Goal: Check status: Check status

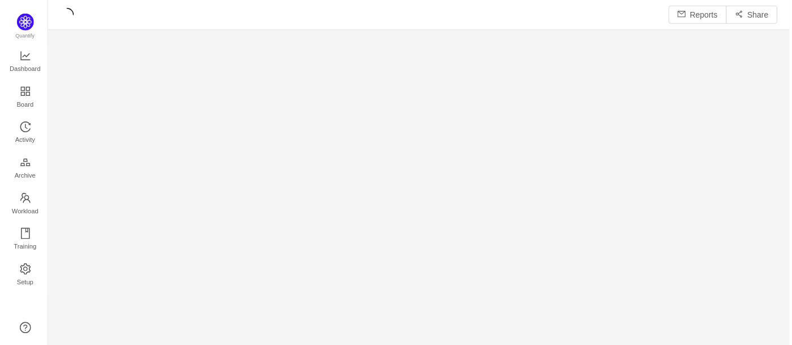
scroll to position [328, 717]
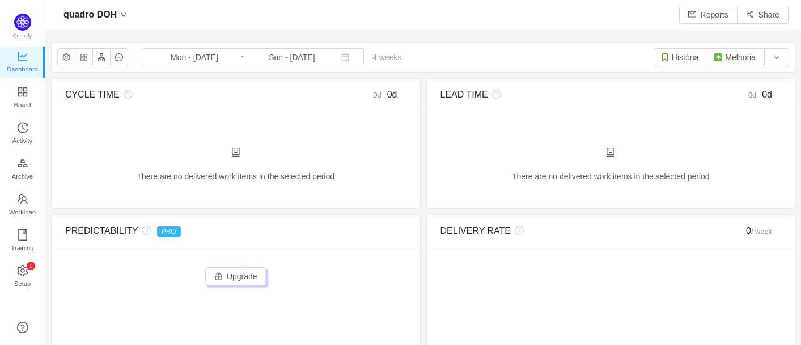
scroll to position [325, 726]
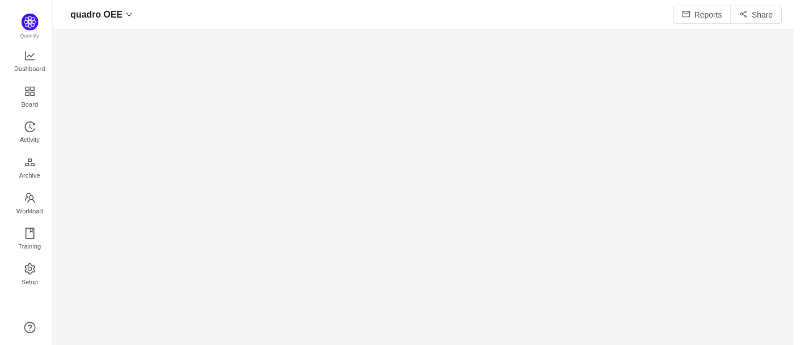
scroll to position [15, 15]
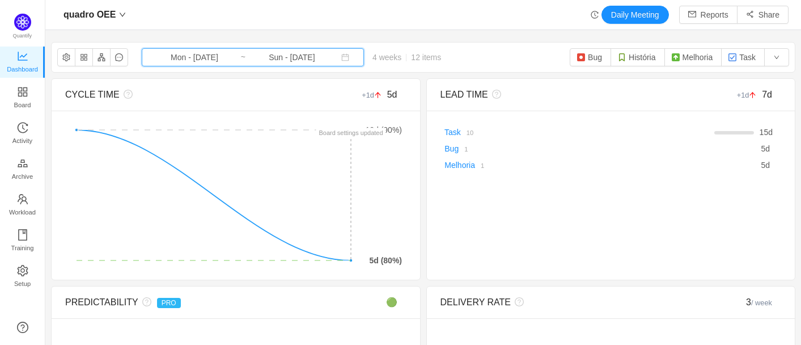
click at [341, 55] on icon "icon: calendar" at bounding box center [345, 57] width 8 height 8
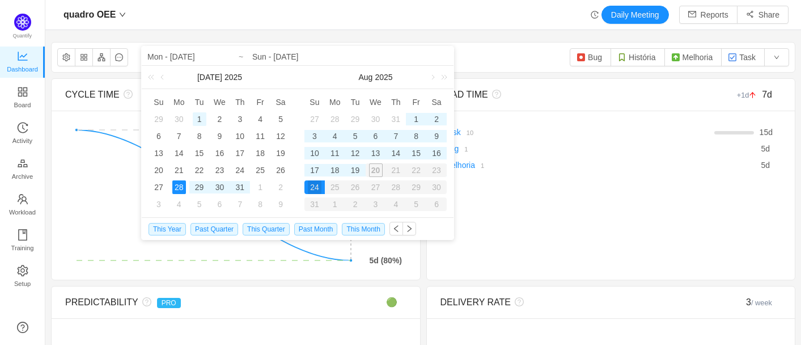
click at [202, 121] on div "1" at bounding box center [200, 119] width 14 height 14
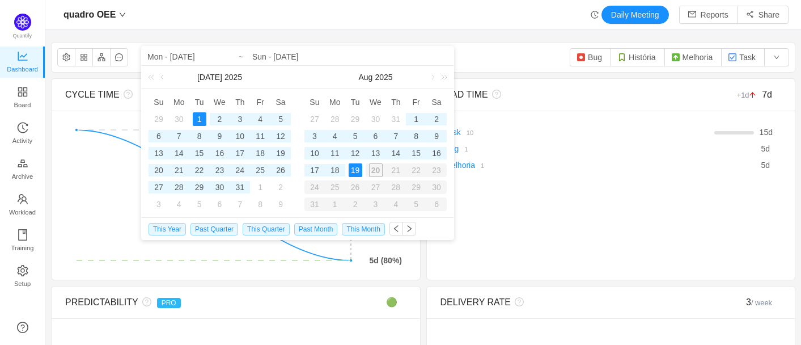
click at [358, 167] on div "19" at bounding box center [355, 170] width 14 height 14
type input "Tue - [DATE]"
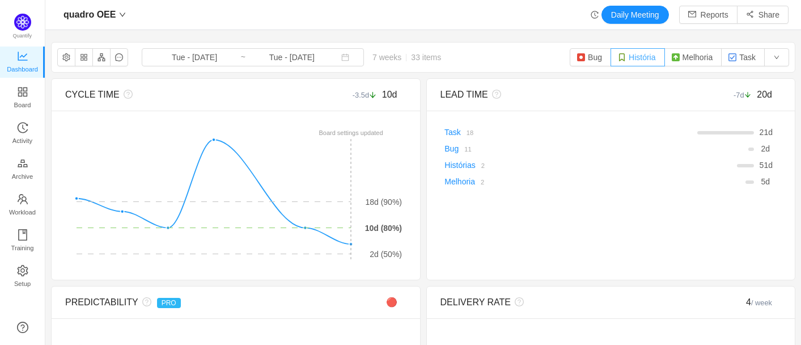
click at [634, 57] on button "História" at bounding box center [637, 57] width 54 height 18
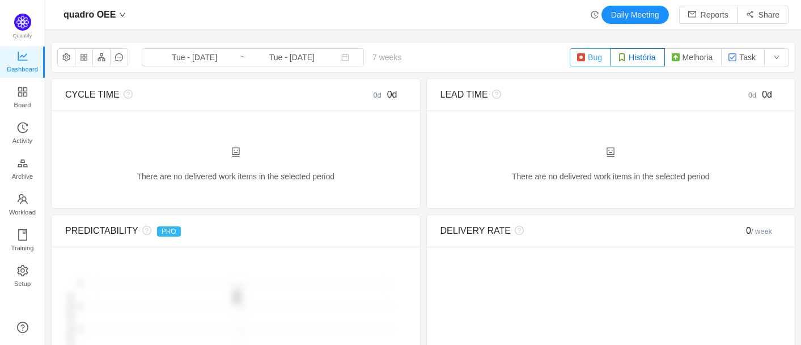
click at [584, 59] on button "Bug" at bounding box center [589, 57] width 41 height 18
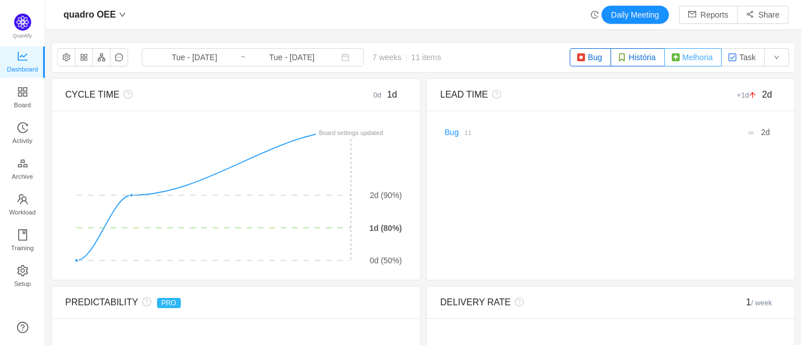
click at [678, 57] on button "Melhoria" at bounding box center [693, 57] width 58 height 18
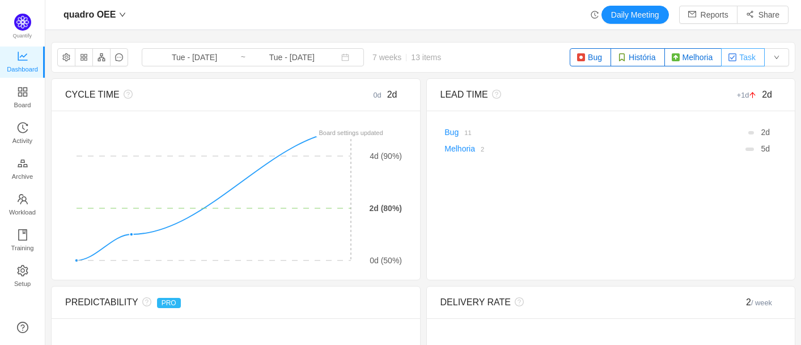
click at [736, 57] on button "Task" at bounding box center [743, 57] width 44 height 18
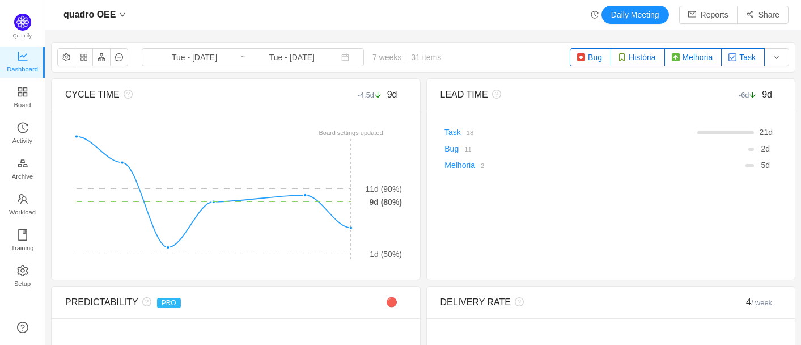
click at [632, 52] on button "História" at bounding box center [637, 57] width 54 height 18
click at [682, 56] on button "Melhoria" at bounding box center [693, 57] width 58 height 18
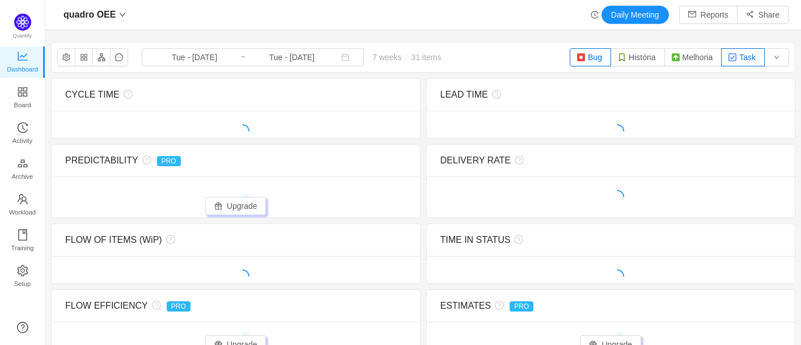
click at [588, 55] on button "Bug" at bounding box center [589, 57] width 41 height 18
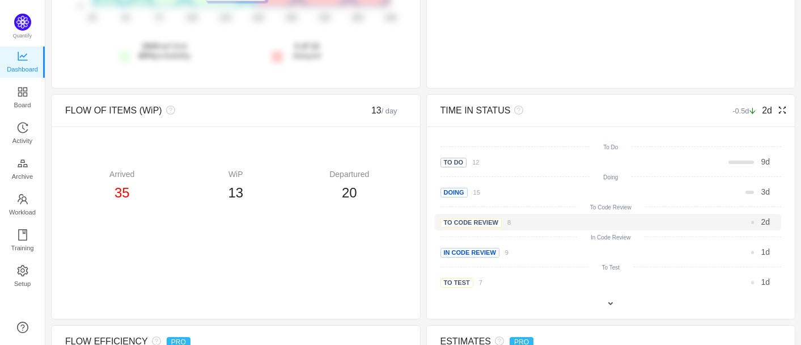
scroll to position [503, 0]
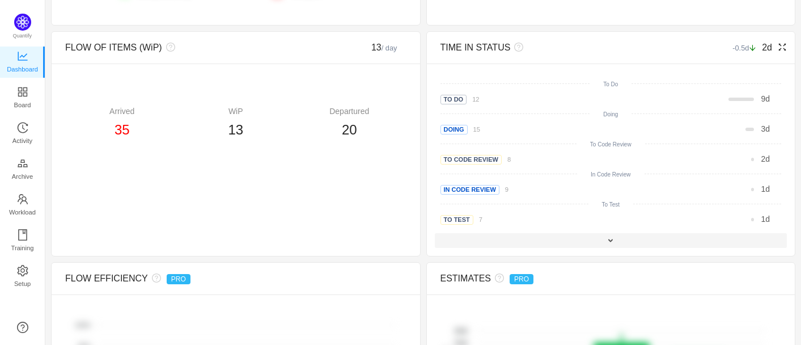
click at [613, 239] on div at bounding box center [611, 240] width 352 height 15
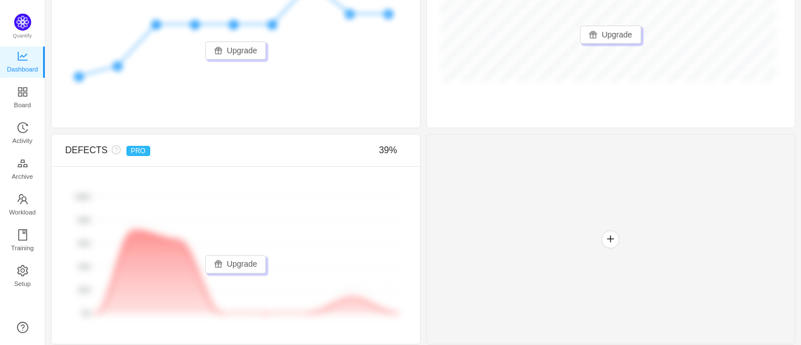
scroll to position [1089, 0]
